Goal: Navigation & Orientation: Find specific page/section

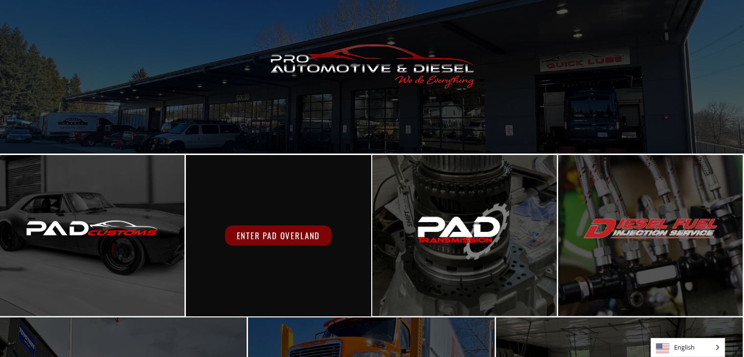
scroll to position [72, 0]
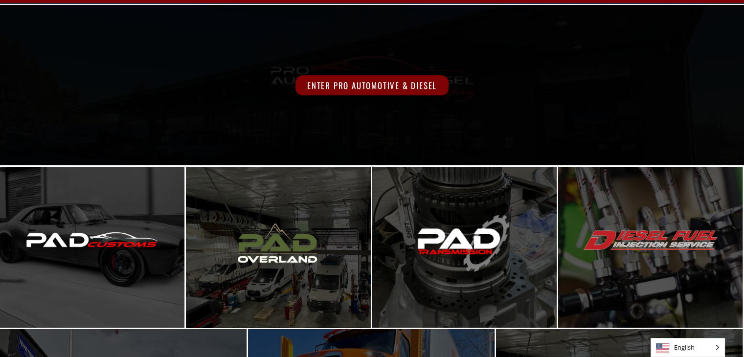
click at [366, 83] on span "Enter Pro Automotive & Diesel" at bounding box center [371, 85] width 153 height 20
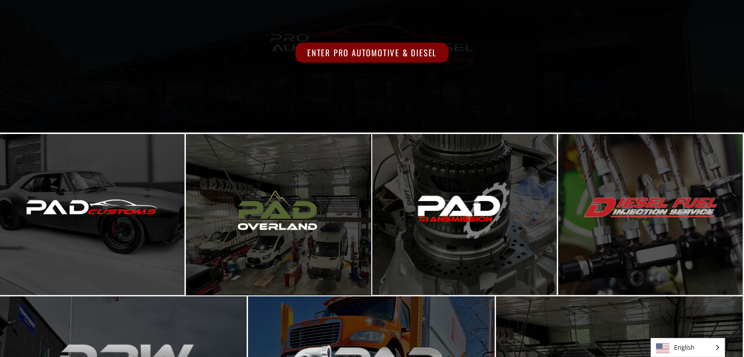
scroll to position [0, 0]
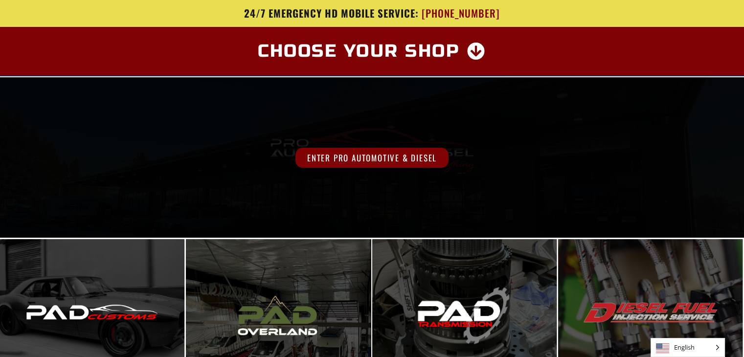
drag, startPoint x: 197, startPoint y: 122, endPoint x: 184, endPoint y: 123, distance: 12.3
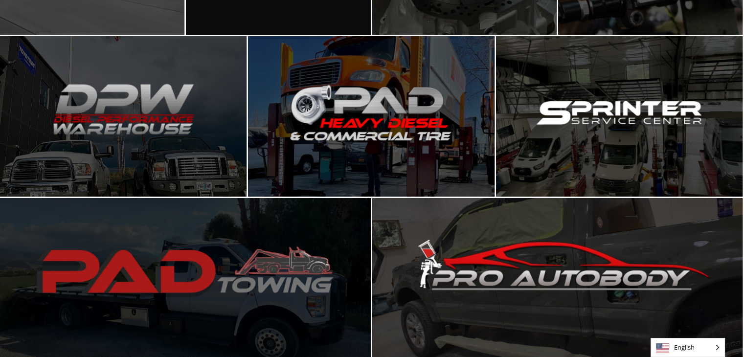
scroll to position [366, 0]
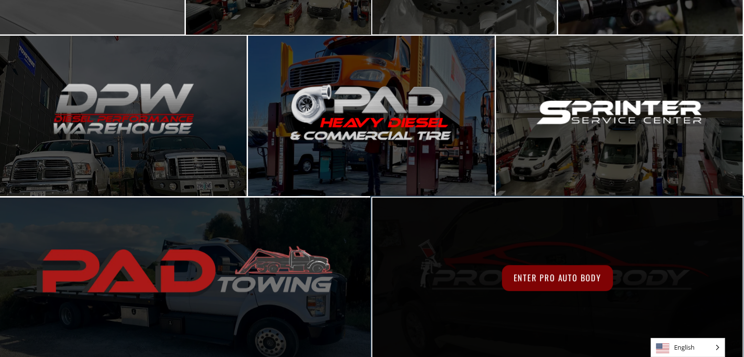
click at [554, 222] on div "Enter Pro Auto Body" at bounding box center [557, 278] width 371 height 161
click at [531, 277] on span "Enter Pro Auto Body" at bounding box center [557, 278] width 111 height 26
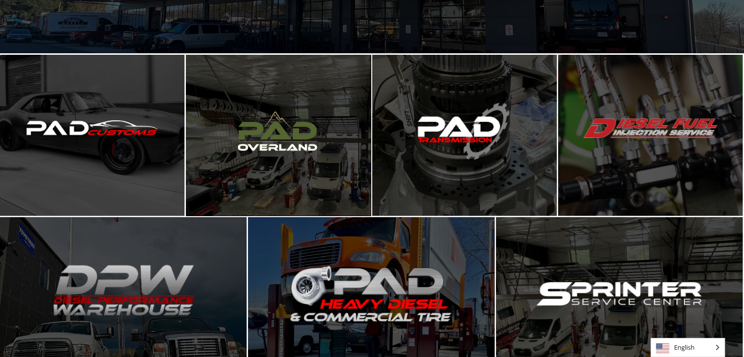
scroll to position [170, 0]
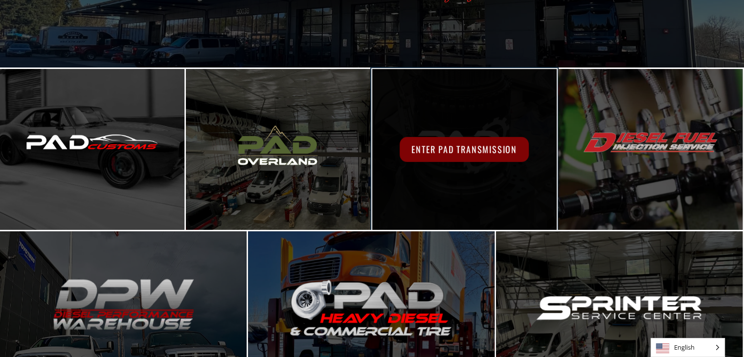
click at [422, 188] on div "Enter PAD Transmission" at bounding box center [464, 149] width 184 height 161
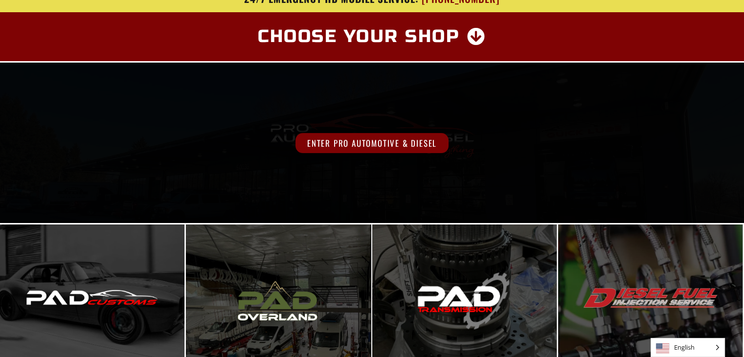
scroll to position [0, 0]
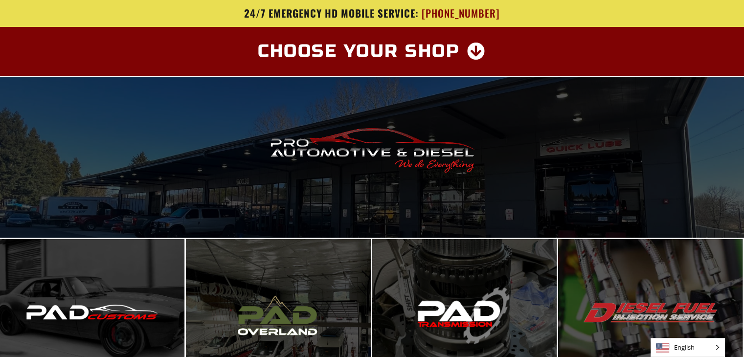
click at [210, 26] on div "24/7 Emergency HD Mobile Service: 971-400-0295" at bounding box center [372, 13] width 587 height 27
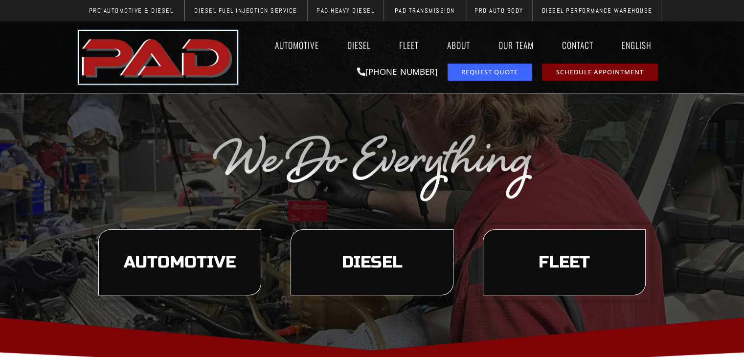
click at [175, 64] on img "pro automotive and diesel home page" at bounding box center [158, 57] width 158 height 53
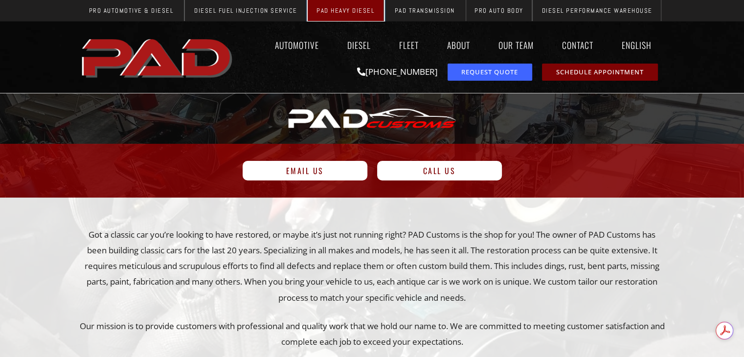
click at [350, 10] on span "PAD Heavy Diesel" at bounding box center [345, 10] width 58 height 6
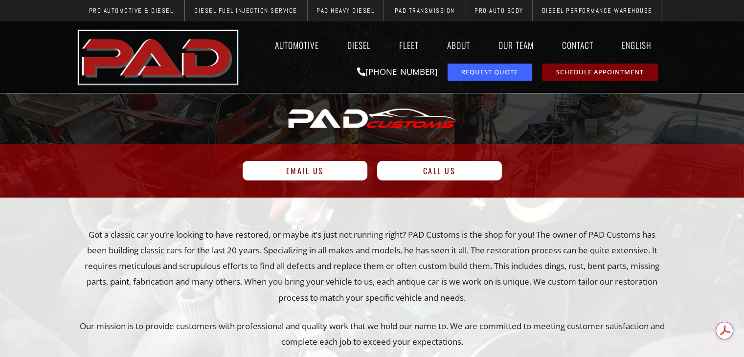
click at [152, 54] on img "pro automotive and diesel home page" at bounding box center [158, 57] width 158 height 53
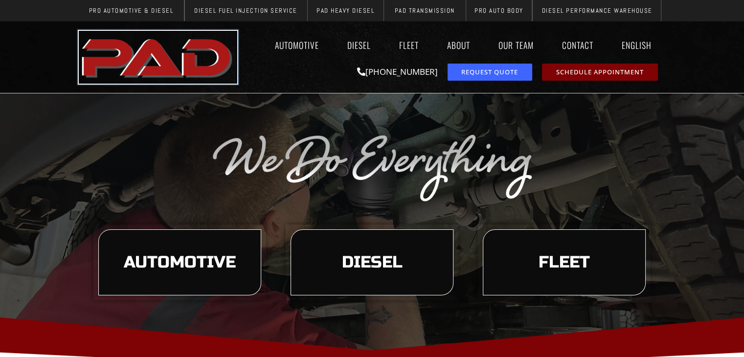
click at [172, 50] on img "pro automotive and diesel home page" at bounding box center [158, 57] width 158 height 53
click at [115, 37] on img "pro automotive and diesel home page" at bounding box center [158, 57] width 158 height 53
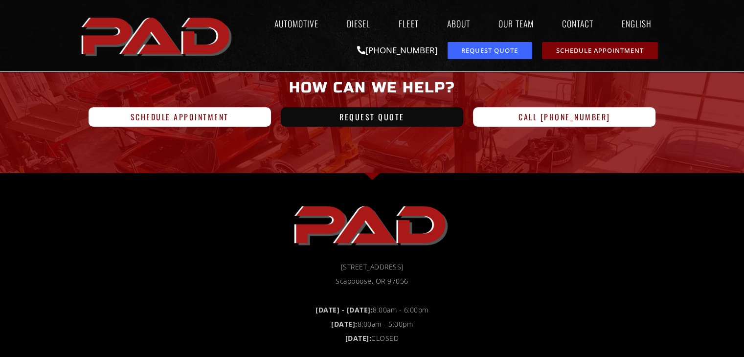
scroll to position [98, 0]
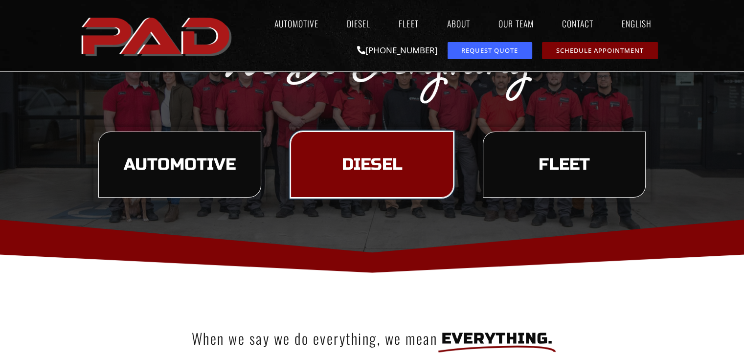
click at [354, 151] on link "Diesel" at bounding box center [371, 165] width 163 height 67
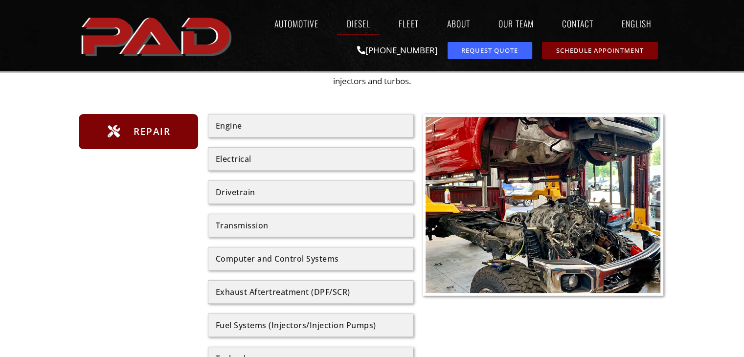
scroll to position [245, 0]
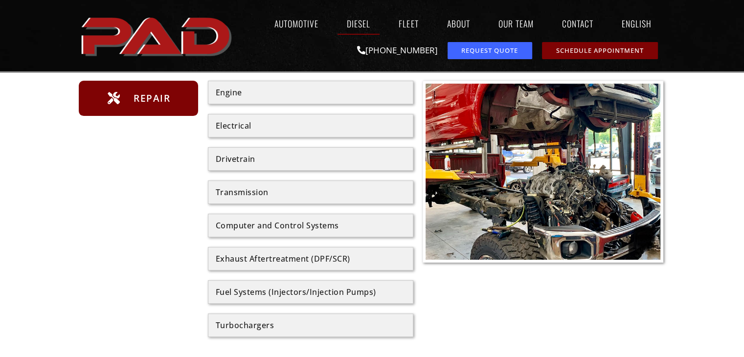
click at [313, 127] on div "Electrical" at bounding box center [311, 126] width 190 height 8
drag, startPoint x: 221, startPoint y: 122, endPoint x: 227, endPoint y: 124, distance: 6.7
click at [223, 122] on div "Electrical" at bounding box center [311, 126] width 190 height 8
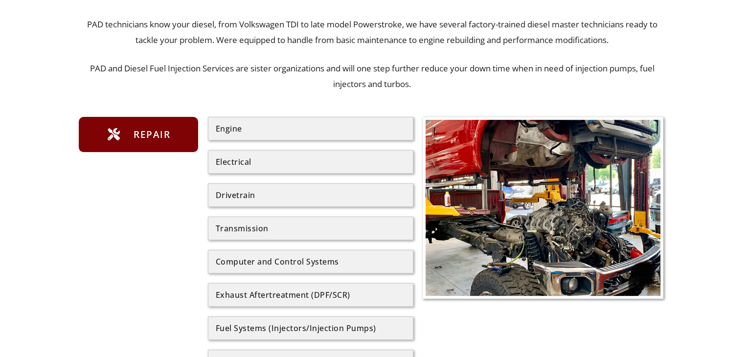
scroll to position [0, 0]
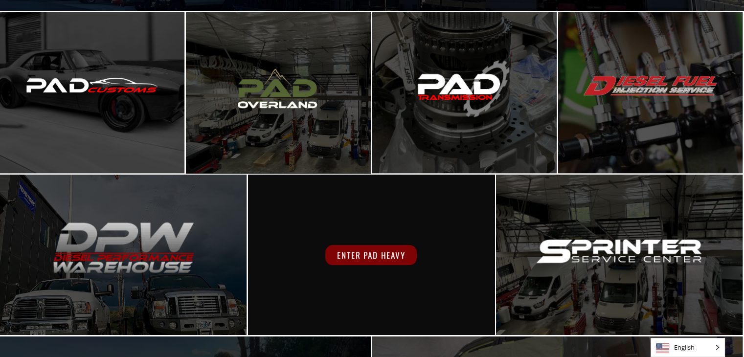
scroll to position [245, 0]
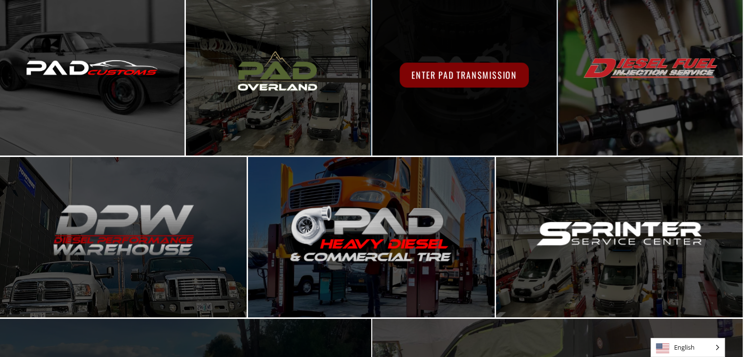
click at [461, 69] on span "Enter PAD Transmission" at bounding box center [464, 75] width 129 height 25
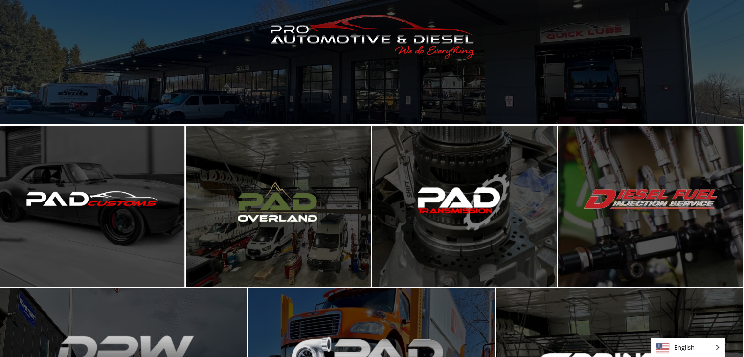
scroll to position [0, 0]
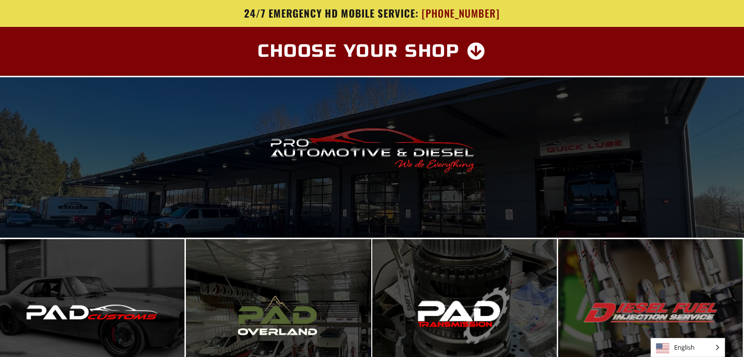
click at [51, 20] on section "24/7 Emergency HD Mobile Service: 971-400-0295" at bounding box center [372, 13] width 744 height 27
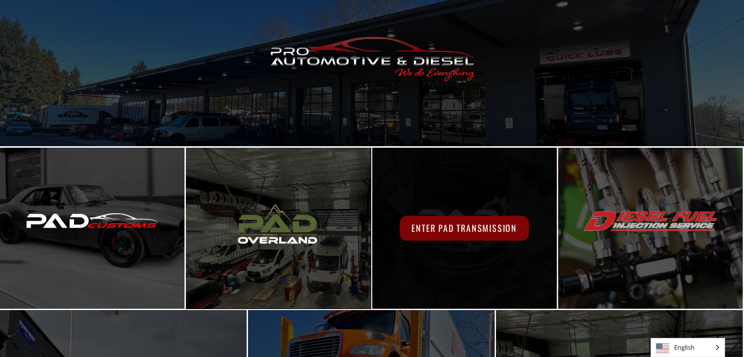
scroll to position [98, 0]
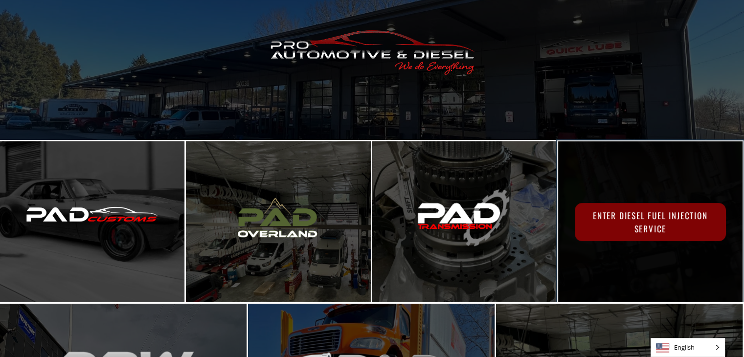
click at [646, 211] on span "Enter Diesel Fuel Injection Service" at bounding box center [650, 222] width 151 height 38
click at [663, 195] on div "Enter Diesel Fuel Injection Service" at bounding box center [650, 221] width 184 height 161
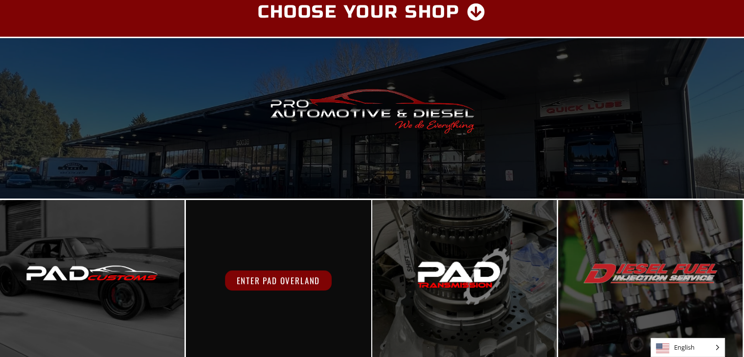
scroll to position [0, 0]
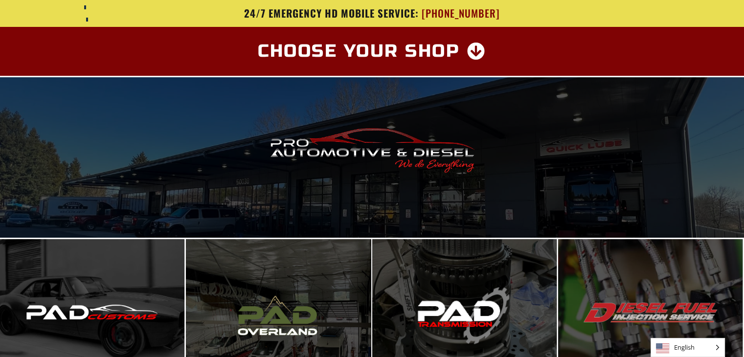
click at [194, 10] on h3 "24/7 Emergency HD Mobile Service: 971-400-0295" at bounding box center [372, 13] width 572 height 12
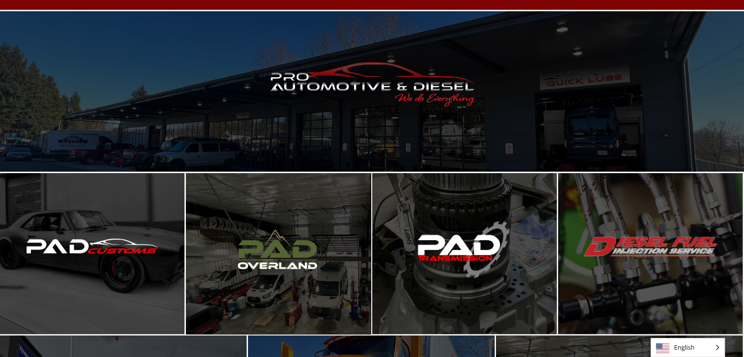
scroll to position [49, 0]
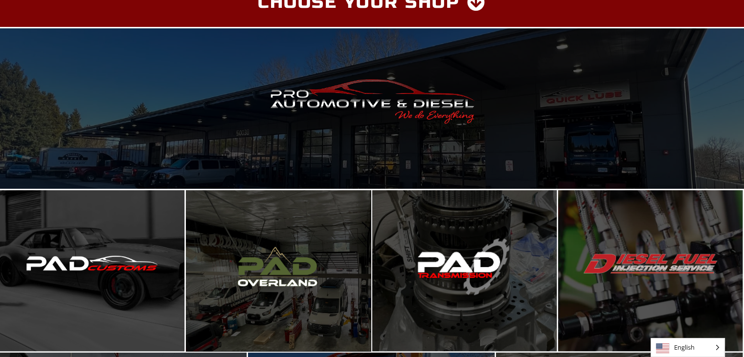
click at [504, 12] on div "Choose Your Shop" at bounding box center [372, 2] width 567 height 29
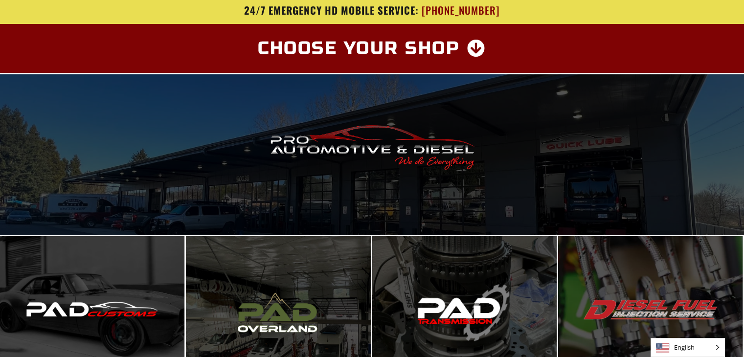
scroll to position [0, 0]
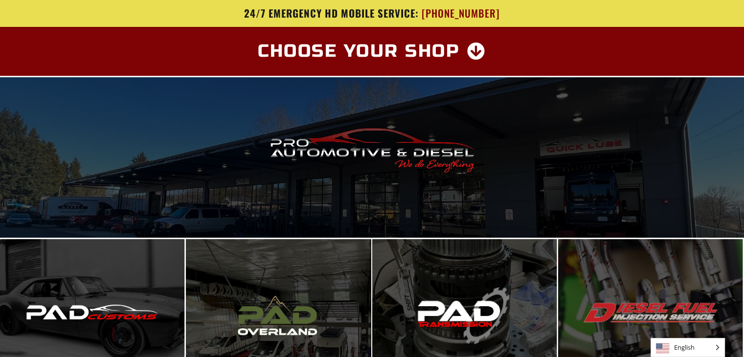
click at [366, 24] on div "24/7 Emergency HD Mobile Service: 971-400-0295" at bounding box center [372, 13] width 587 height 27
click at [365, 22] on div "24/7 Emergency HD Mobile Service: 971-400-0295" at bounding box center [372, 13] width 587 height 27
click at [373, 22] on div "24/7 Emergency HD Mobile Service: 971-400-0295" at bounding box center [372, 13] width 587 height 27
click at [71, 8] on section "24/7 Emergency HD Mobile Service: 971-400-0295" at bounding box center [372, 13] width 744 height 27
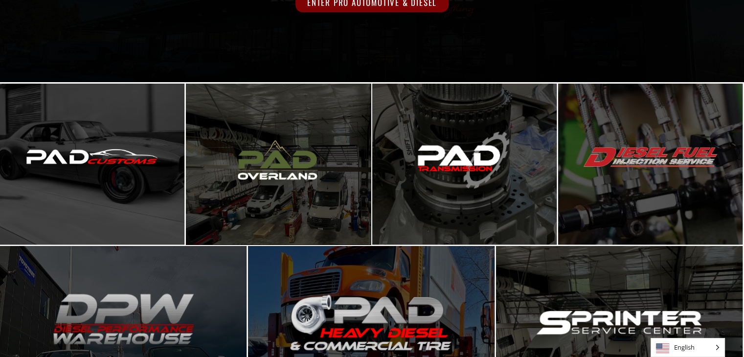
scroll to position [49, 0]
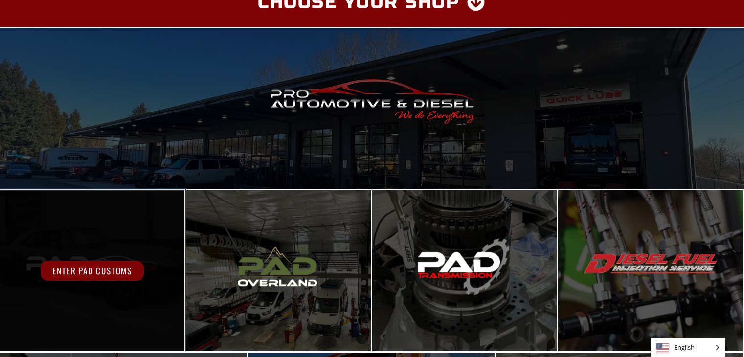
click at [108, 280] on div "Enter PAD Customs" at bounding box center [92, 270] width 184 height 161
click at [100, 272] on span "Enter PAD Customs" at bounding box center [92, 271] width 103 height 20
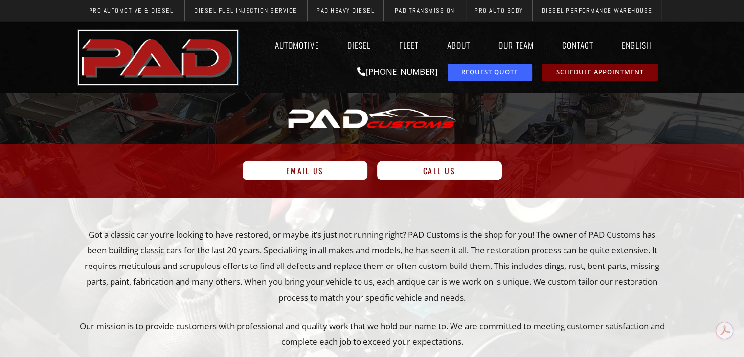
click at [206, 55] on img "pro automotive and diesel home page" at bounding box center [158, 57] width 158 height 53
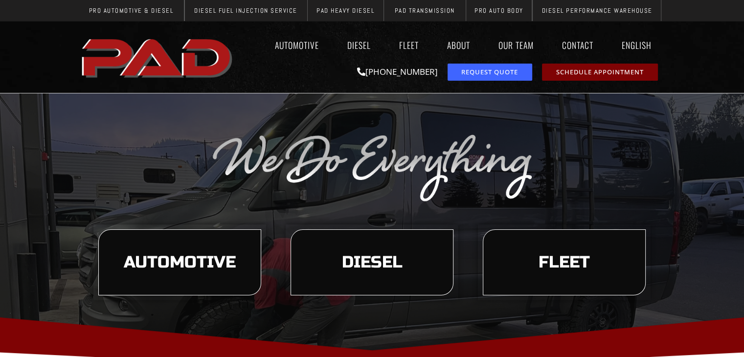
click at [54, 9] on header "Pro Automotive & Diesel Diesel Fuel Injection Service PAD Heavy Diesel PAD Tran…" at bounding box center [372, 11] width 744 height 22
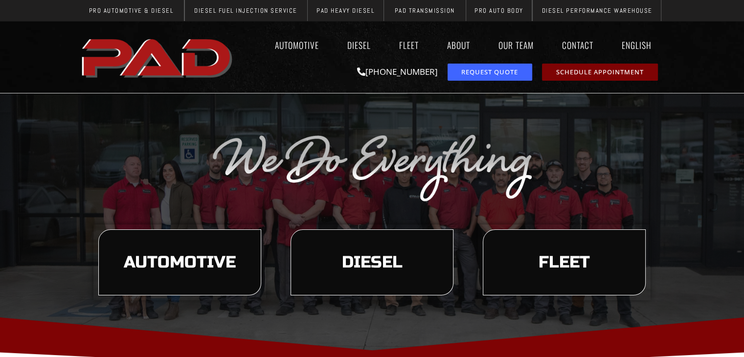
click at [38, 6] on header "Pro Automotive & Diesel Diesel Fuel Injection Service PAD Heavy Diesel PAD Tran…" at bounding box center [372, 11] width 744 height 22
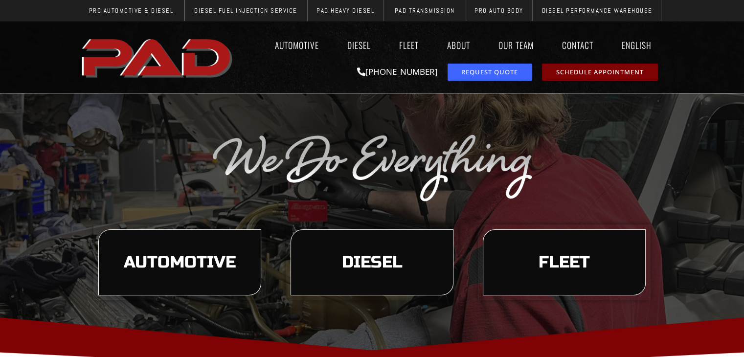
click at [38, 6] on header "Pro Automotive & Diesel Diesel Fuel Injection Service PAD Heavy Diesel PAD Tran…" at bounding box center [372, 11] width 744 height 22
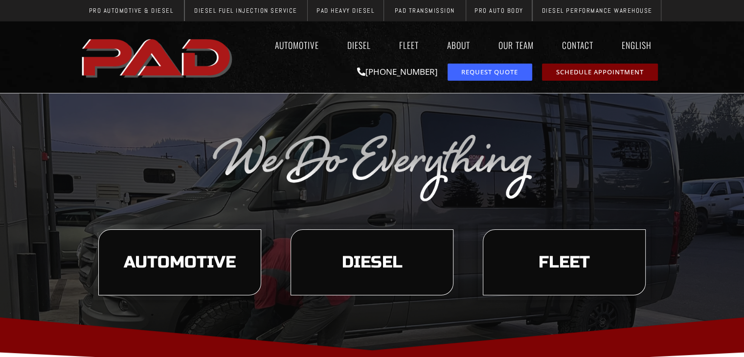
click at [62, 45] on div at bounding box center [372, 57] width 744 height 71
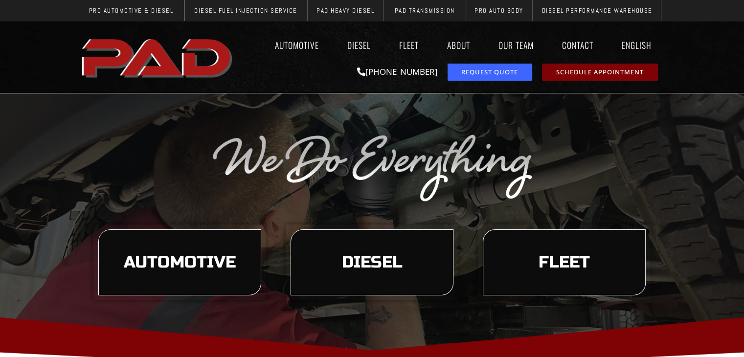
click at [300, 69] on div "(503) 987-4000" at bounding box center [340, 72] width 196 height 16
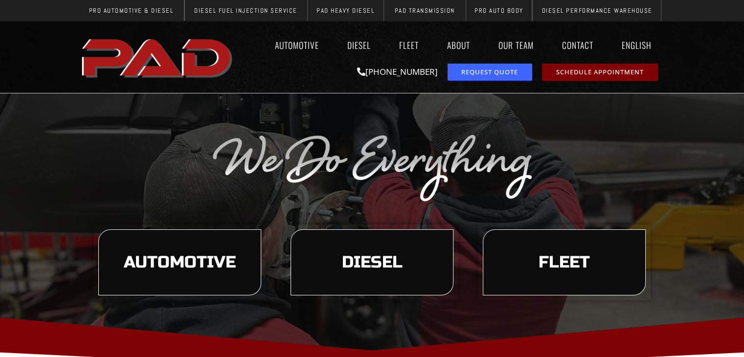
click at [296, 65] on div "(503) 987-4000" at bounding box center [340, 72] width 196 height 16
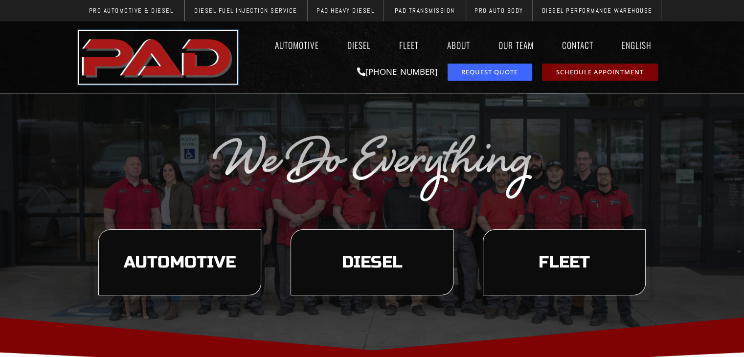
click at [167, 68] on img "pro automotive and diesel home page" at bounding box center [158, 57] width 158 height 53
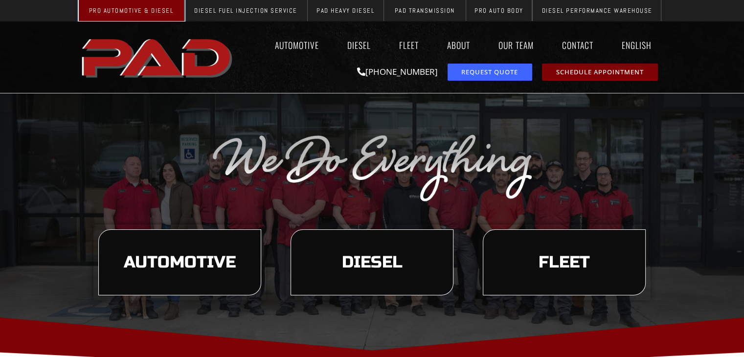
click at [124, 13] on span "Pro Automotive & Diesel" at bounding box center [131, 10] width 85 height 6
